Goal: Complete application form: Complete application form

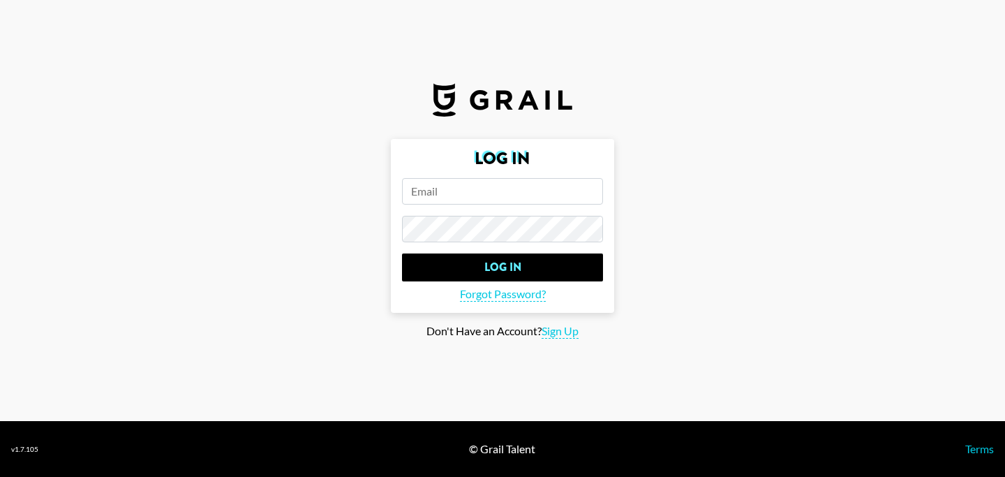
click at [545, 197] on input "email" at bounding box center [502, 191] width 201 height 27
type input "s"
click at [574, 333] on span "Sign Up" at bounding box center [560, 331] width 37 height 15
type input "Sign Up"
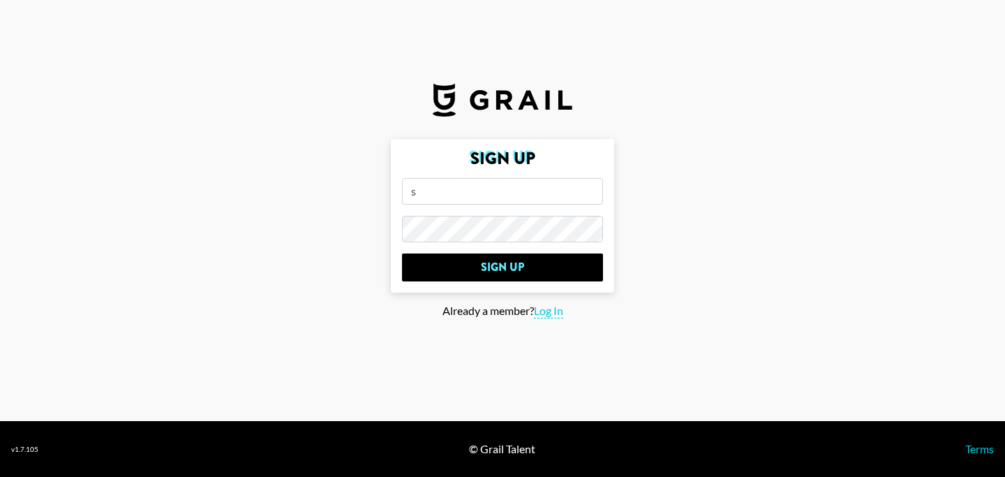
click at [504, 199] on input "s" at bounding box center [502, 191] width 201 height 27
type input "[PERSON_NAME][EMAIL_ADDRESS][DOMAIN_NAME]"
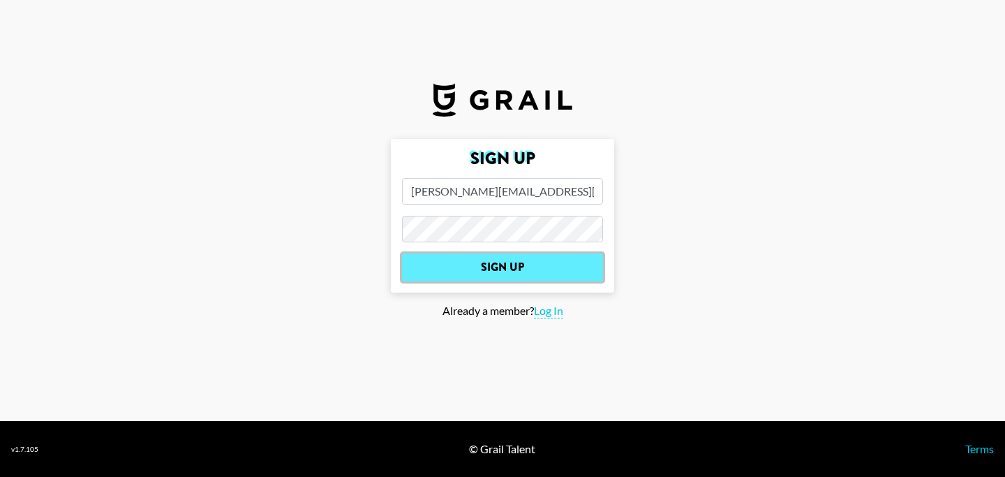
click at [526, 271] on input "Sign Up" at bounding box center [502, 267] width 201 height 28
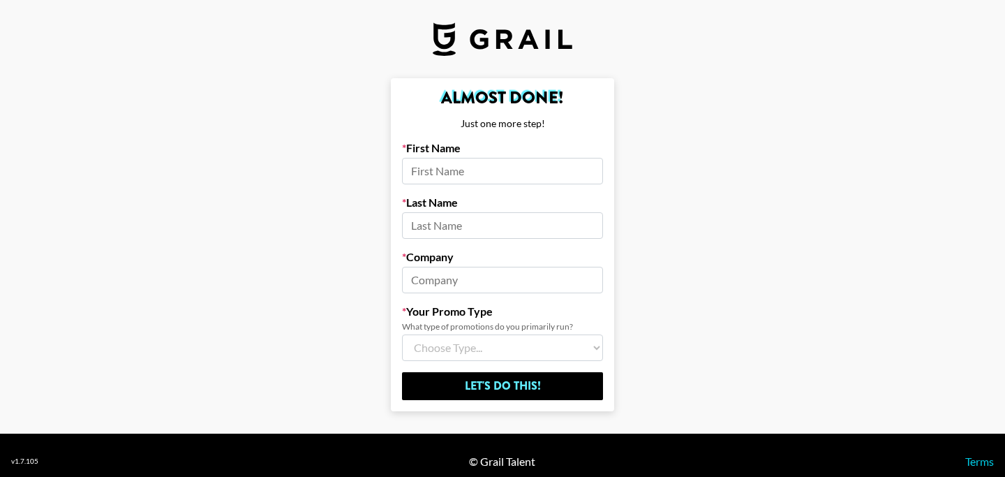
click at [546, 174] on input at bounding box center [502, 171] width 201 height 27
type input "Shanice"
click at [488, 220] on input at bounding box center [502, 225] width 201 height 27
type input "Nagimesi"
click at [470, 278] on input at bounding box center [502, 280] width 201 height 27
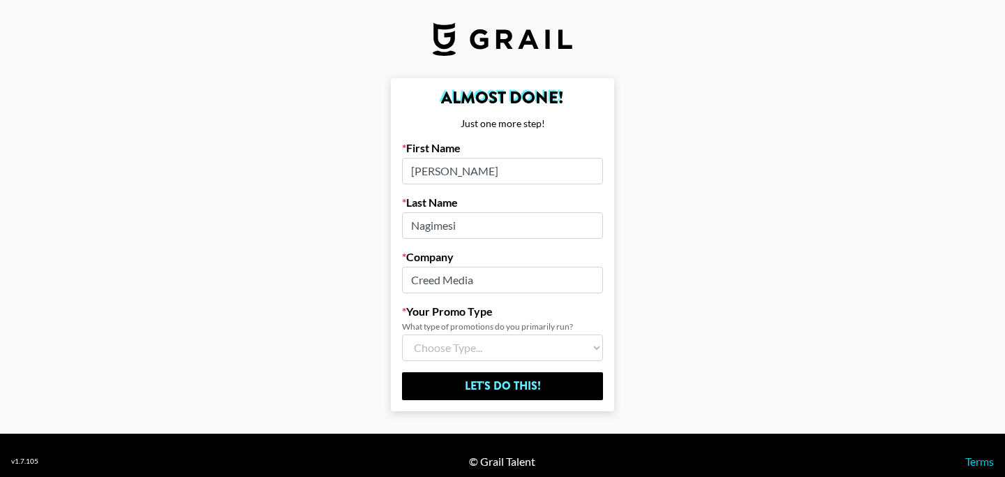
type input "Creed Media"
click at [528, 344] on select "Choose Type... Song Promos Brand Promos Both (I work at an Agency)" at bounding box center [502, 347] width 201 height 27
select select "Song"
click at [402, 334] on select "Choose Type... Song Promos Brand Promos Both (I work at an Agency)" at bounding box center [502, 347] width 201 height 27
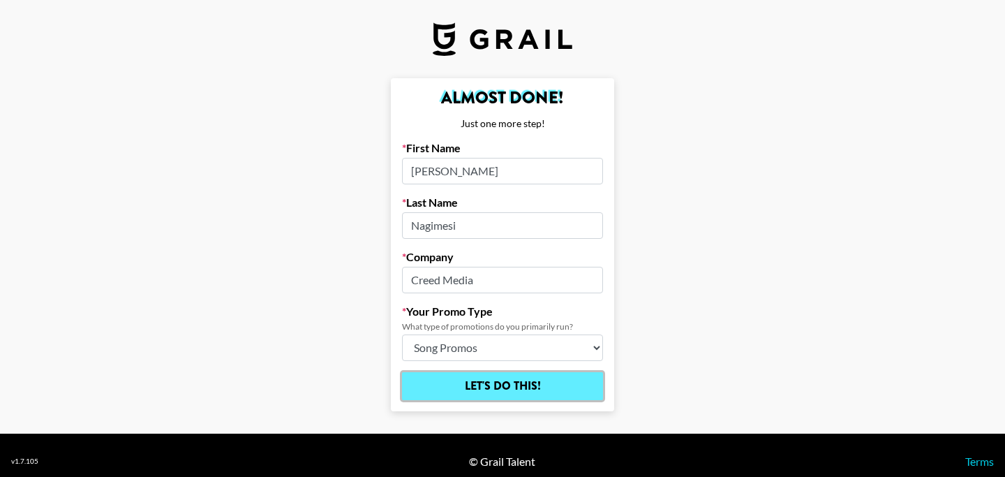
click at [546, 383] on input "Let's Do This!" at bounding box center [502, 386] width 201 height 28
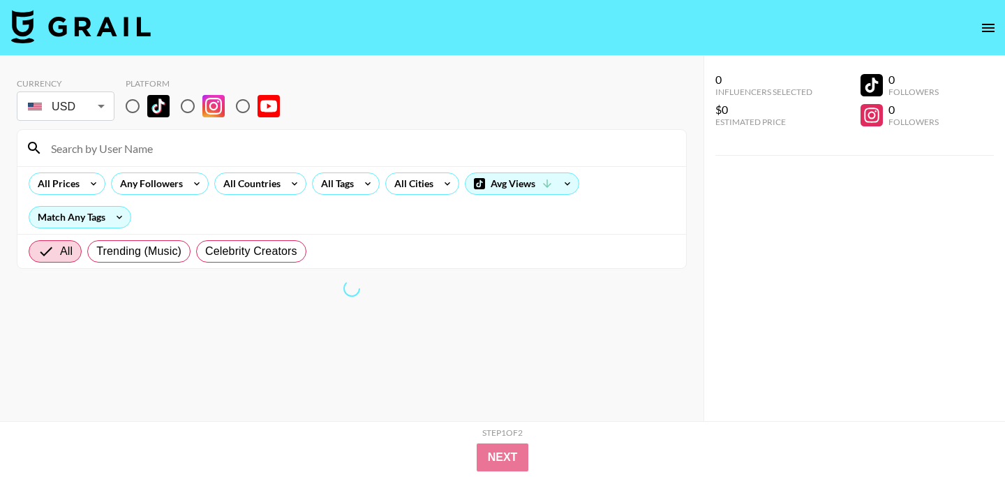
click at [133, 108] on input "radio" at bounding box center [132, 105] width 29 height 29
radio input "true"
click at [414, 191] on div "All Cities" at bounding box center [411, 183] width 50 height 21
click at [420, 186] on div at bounding box center [502, 238] width 1005 height 477
click at [452, 186] on icon at bounding box center [447, 183] width 22 height 21
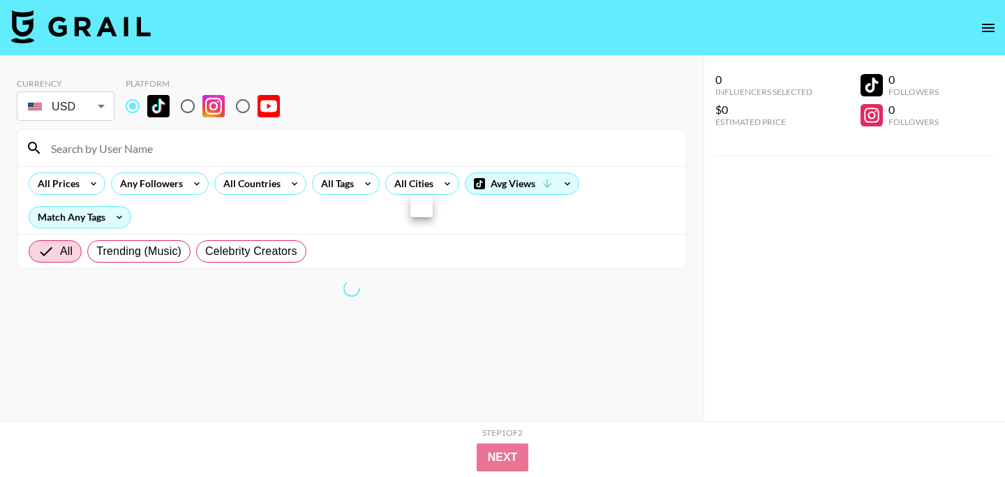
click at [420, 201] on div at bounding box center [422, 206] width 22 height 22
click at [442, 184] on div at bounding box center [502, 238] width 1005 height 477
click at [443, 177] on icon at bounding box center [447, 183] width 22 height 21
click at [356, 186] on div at bounding box center [502, 238] width 1005 height 477
click at [364, 184] on icon at bounding box center [368, 183] width 22 height 21
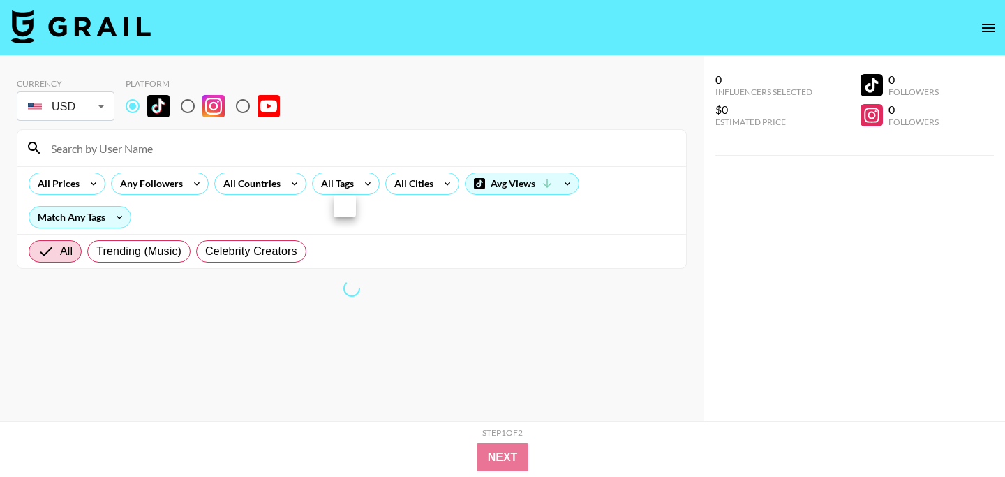
click at [437, 185] on div at bounding box center [502, 238] width 1005 height 477
click at [428, 179] on div "All Cities" at bounding box center [411, 183] width 50 height 21
click at [272, 185] on div at bounding box center [502, 238] width 1005 height 477
click at [415, 214] on div at bounding box center [502, 238] width 1005 height 477
click at [130, 108] on input "radio" at bounding box center [132, 105] width 29 height 29
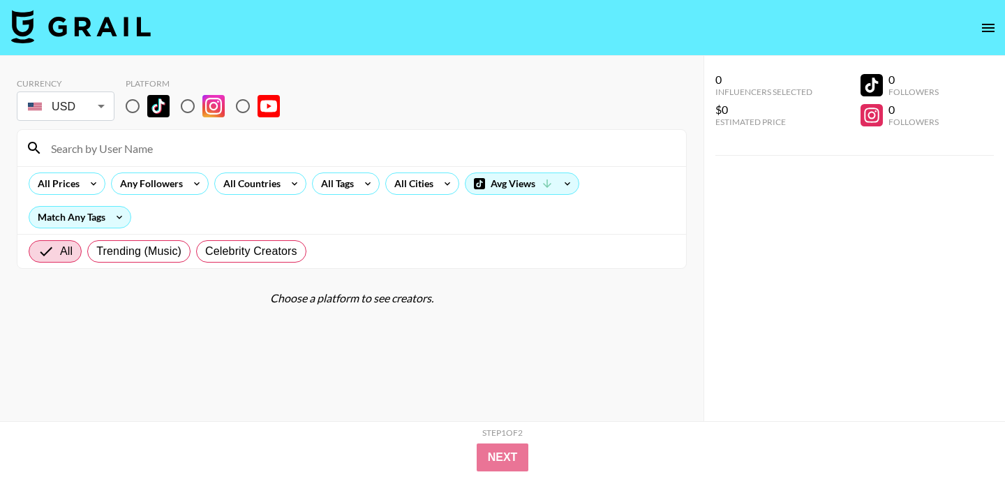
radio input "true"
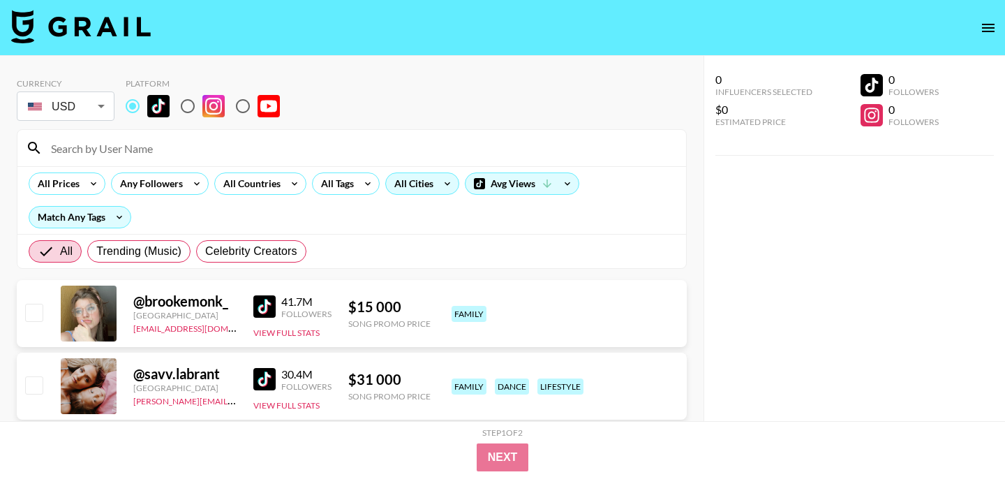
click at [418, 184] on div "All Cities" at bounding box center [411, 183] width 50 height 21
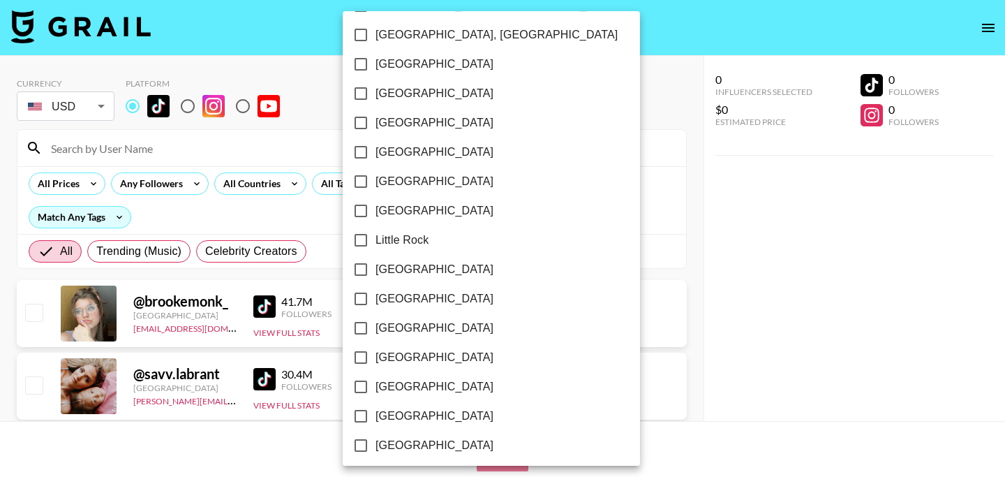
scroll to position [707, 0]
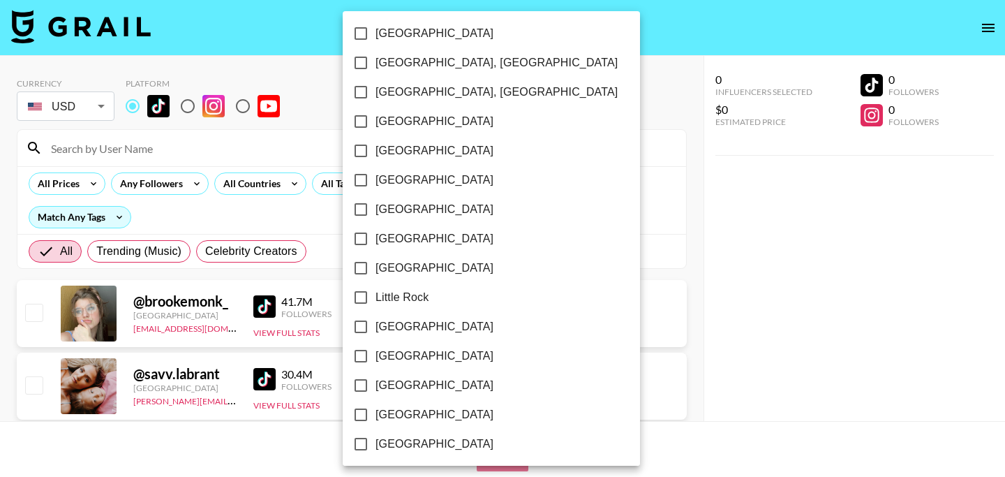
click at [554, 108] on div at bounding box center [502, 238] width 1005 height 477
